Goal: Obtain resource: Obtain resource

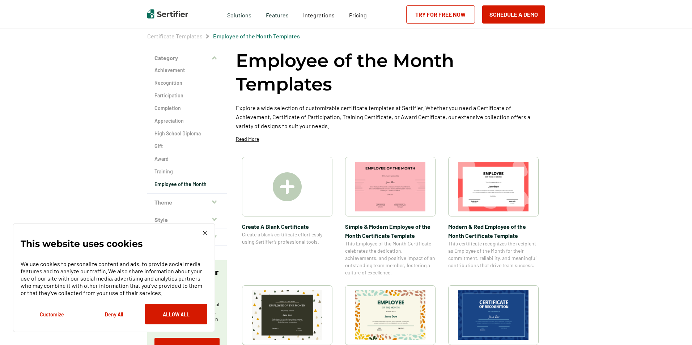
scroll to position [108, 0]
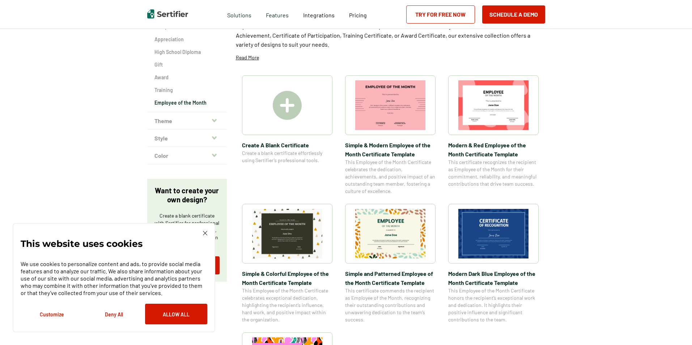
click at [388, 231] on img at bounding box center [390, 234] width 70 height 50
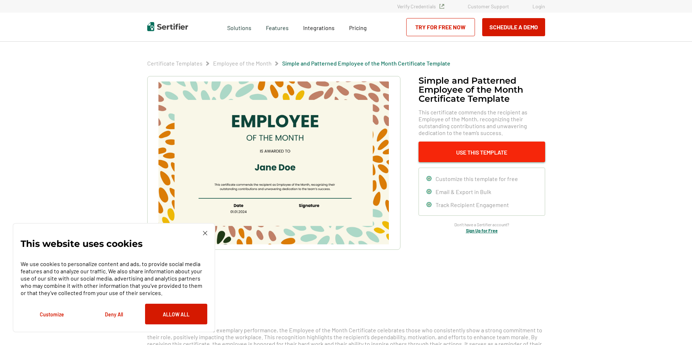
click at [483, 147] on button "Use This Template" at bounding box center [481, 151] width 127 height 21
click at [172, 307] on button "Allow All" at bounding box center [176, 313] width 62 height 21
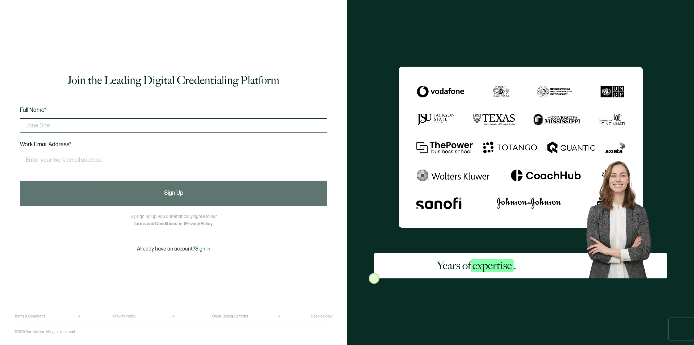
click at [132, 129] on input "text" at bounding box center [173, 125] width 307 height 14
click at [202, 123] on input "text" at bounding box center [173, 125] width 307 height 14
click at [123, 123] on input "text" at bounding box center [173, 125] width 307 height 14
click at [80, 123] on input "text" at bounding box center [173, 125] width 307 height 14
